Goal: Navigation & Orientation: Find specific page/section

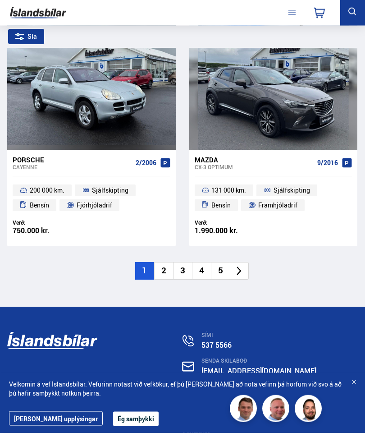
scroll to position [2764, 0]
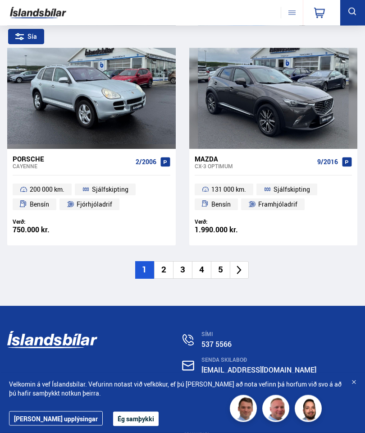
click at [239, 265] on icon at bounding box center [239, 270] width 10 height 10
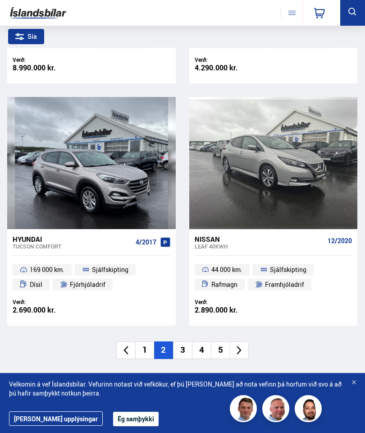
scroll to position [2667, 0]
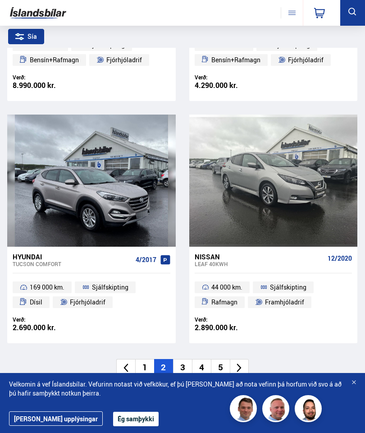
click at [246, 359] on li at bounding box center [239, 368] width 19 height 18
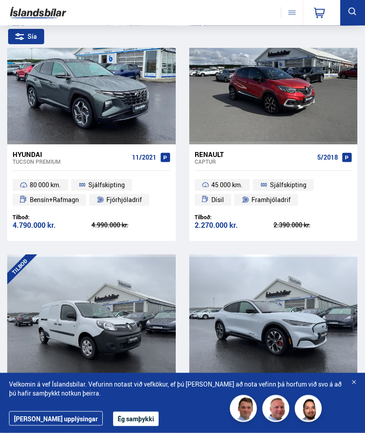
scroll to position [591, 0]
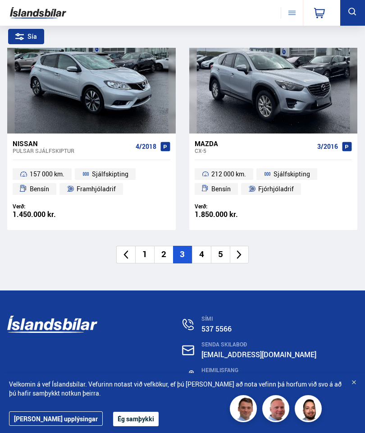
click at [238, 250] on icon at bounding box center [239, 254] width 5 height 9
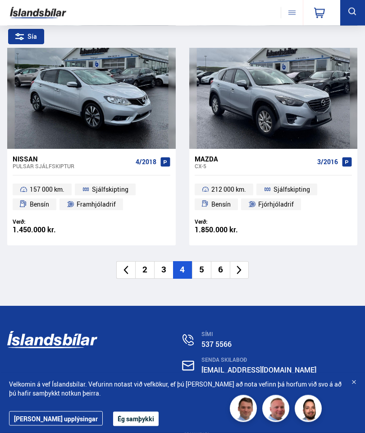
scroll to position [0, 0]
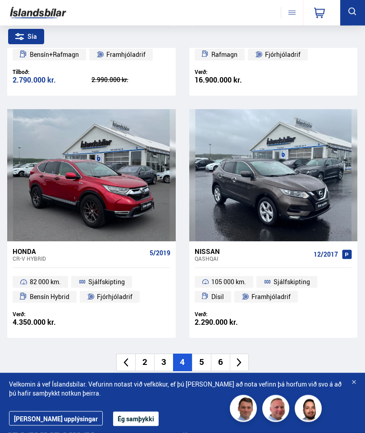
scroll to position [2672, 0]
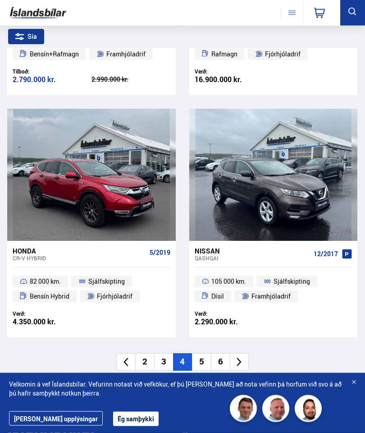
click at [237, 357] on icon at bounding box center [239, 362] width 10 height 10
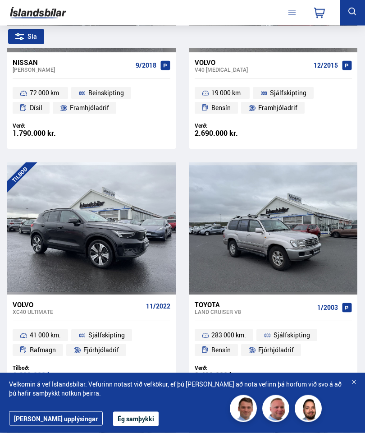
scroll to position [0, 0]
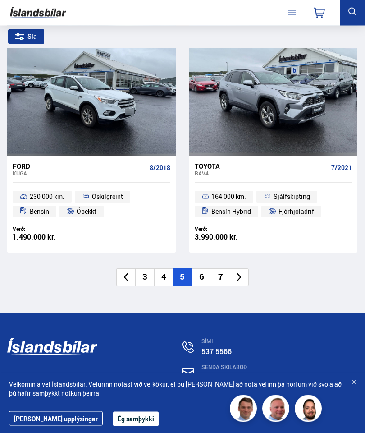
scroll to position [2757, 0]
click at [242, 272] on icon at bounding box center [239, 277] width 10 height 10
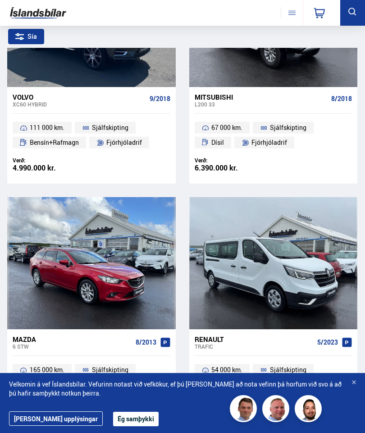
scroll to position [0, 0]
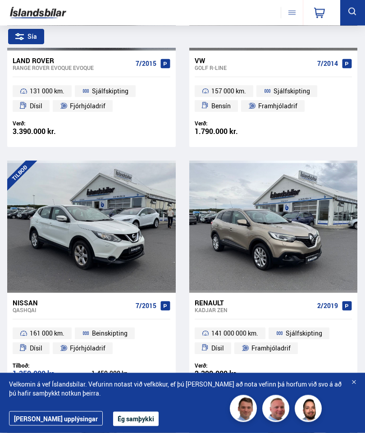
scroll to position [200, 0]
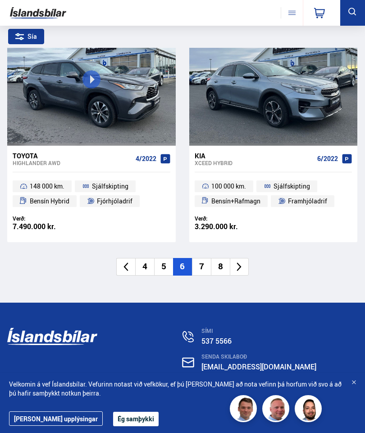
click at [239, 262] on icon at bounding box center [239, 267] width 10 height 10
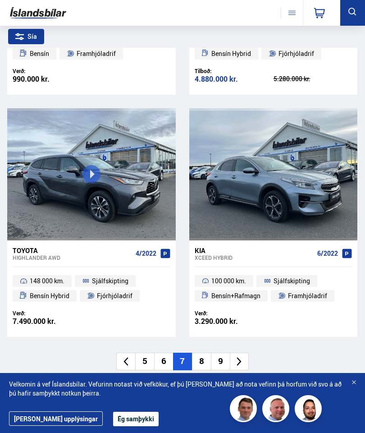
scroll to position [0, 0]
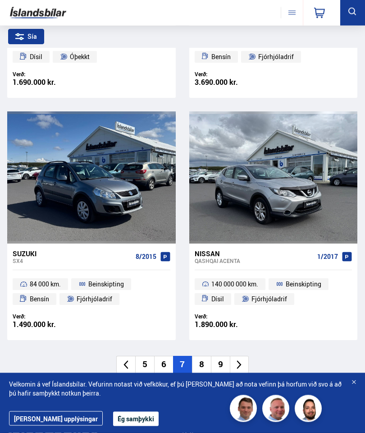
scroll to position [2670, 0]
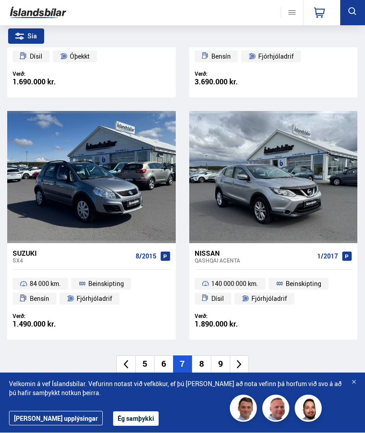
click at [238, 359] on icon at bounding box center [239, 364] width 10 height 10
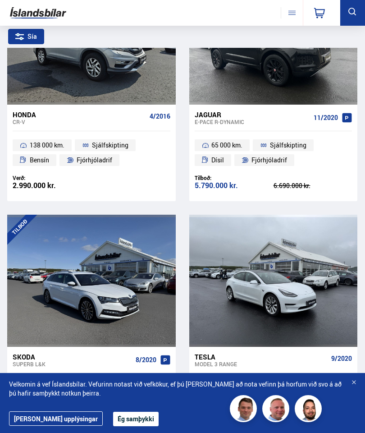
scroll to position [0, 0]
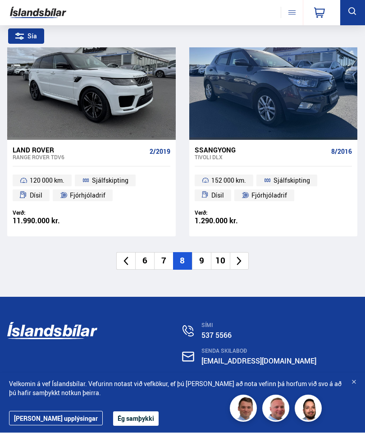
scroll to position [2773, 0]
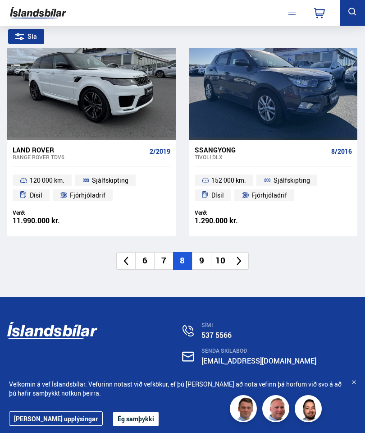
click at [240, 256] on li at bounding box center [239, 261] width 19 height 18
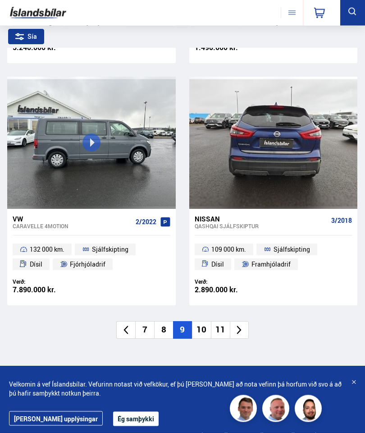
scroll to position [2704, 0]
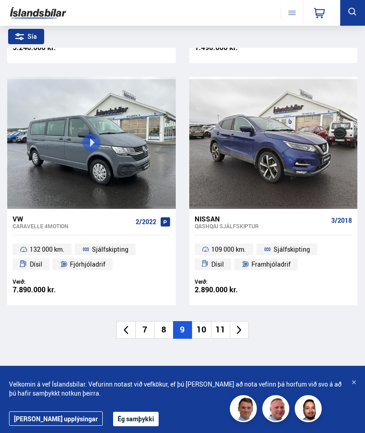
click at [241, 325] on icon at bounding box center [239, 330] width 10 height 10
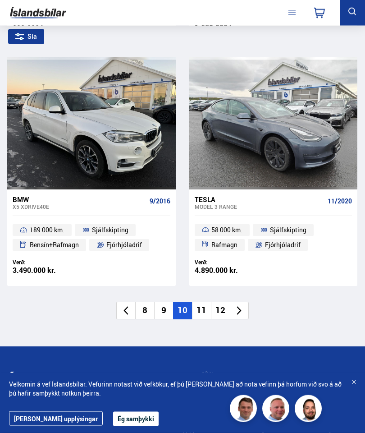
scroll to position [2726, 0]
click at [240, 305] on icon at bounding box center [239, 310] width 10 height 10
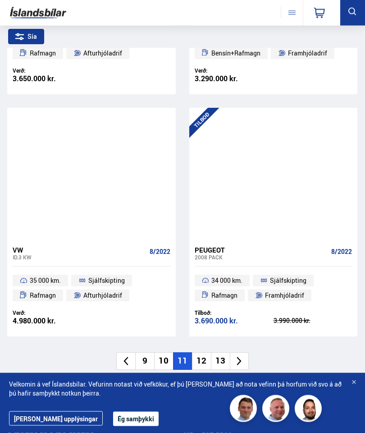
scroll to position [2675, 0]
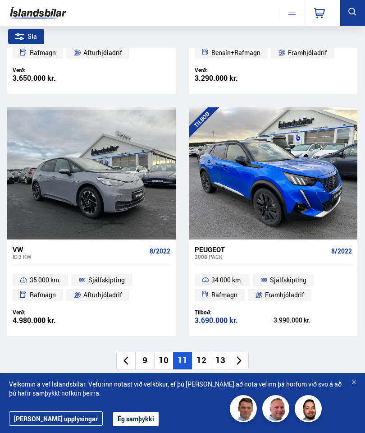
click at [240, 355] on icon at bounding box center [239, 360] width 10 height 10
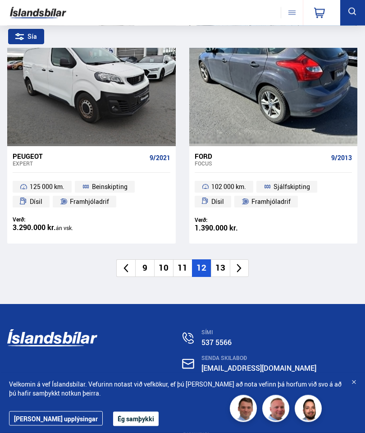
scroll to position [2768, 0]
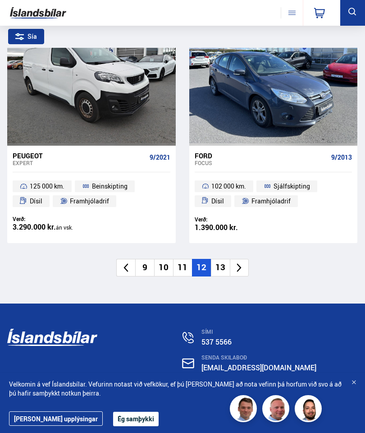
click at [239, 262] on icon at bounding box center [239, 267] width 10 height 10
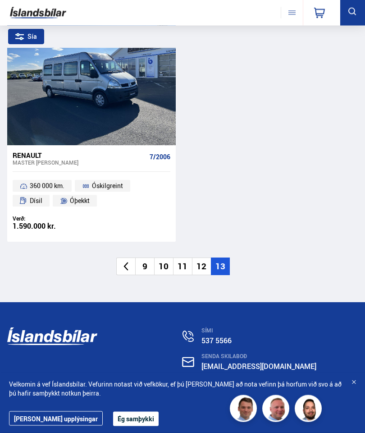
scroll to position [1558, 0]
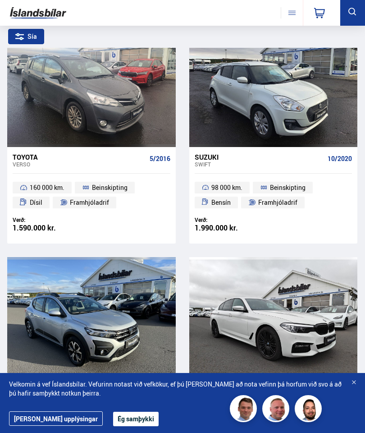
scroll to position [824, 0]
